Goal: Go to known website: Access a specific website the user already knows

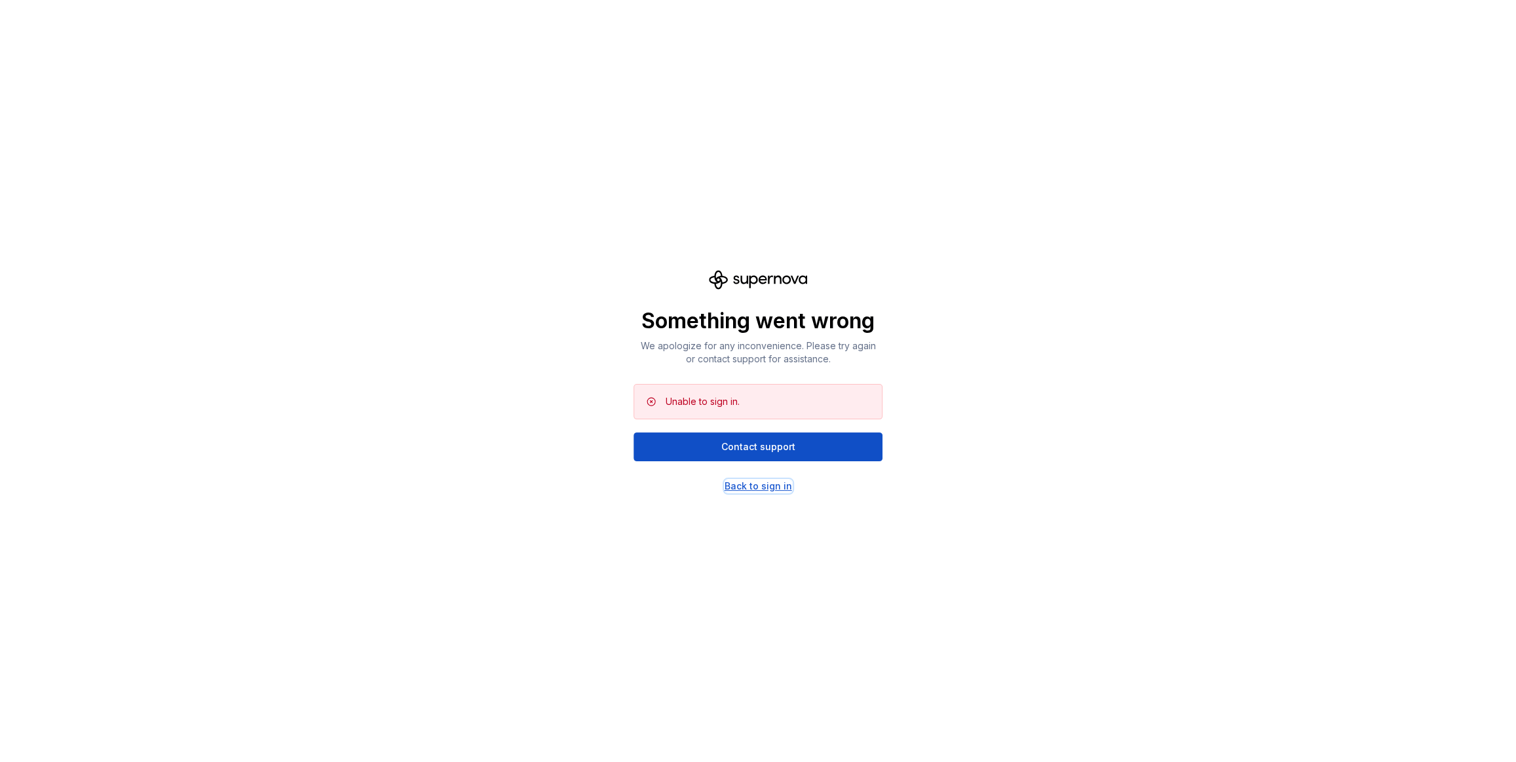
click at [761, 487] on div "Back to sign in" at bounding box center [757, 485] width 67 height 13
